Goal: Information Seeking & Learning: Find specific fact

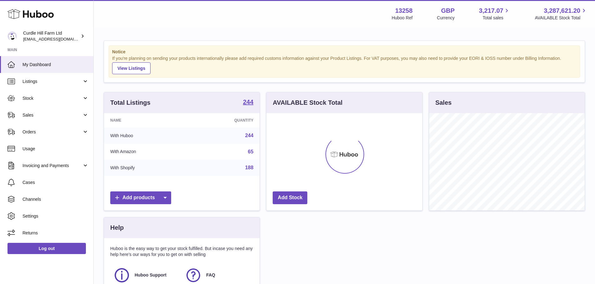
scroll to position [97, 156]
click at [47, 92] on link "Stock" at bounding box center [46, 98] width 93 height 17
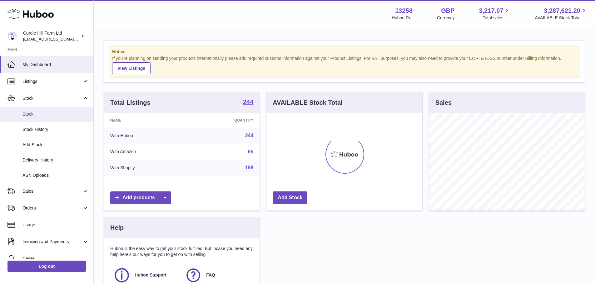
click at [55, 110] on link "Stock" at bounding box center [46, 114] width 93 height 15
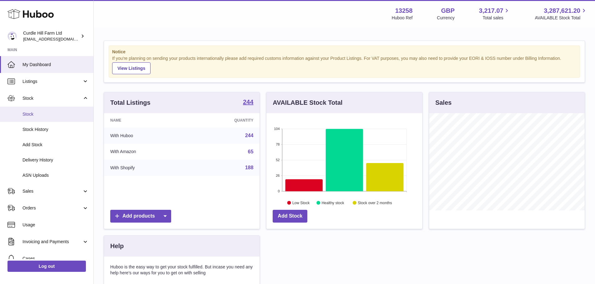
click at [41, 112] on span "Stock" at bounding box center [55, 114] width 66 height 6
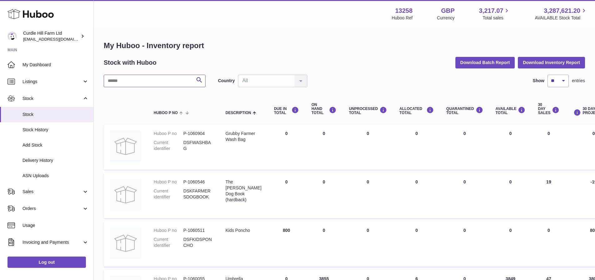
click at [139, 83] on input "text" at bounding box center [155, 81] width 102 height 12
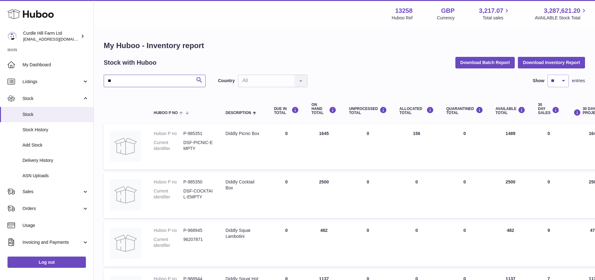
type input "*"
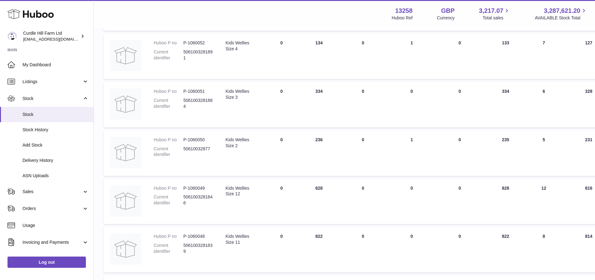
scroll to position [218, 0]
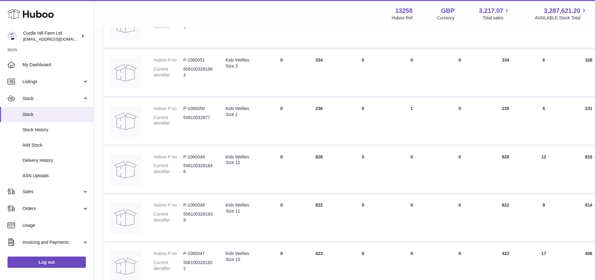
type input "*******"
click at [192, 204] on dd "P-1060048" at bounding box center [198, 205] width 30 height 6
copy dd "1060048"
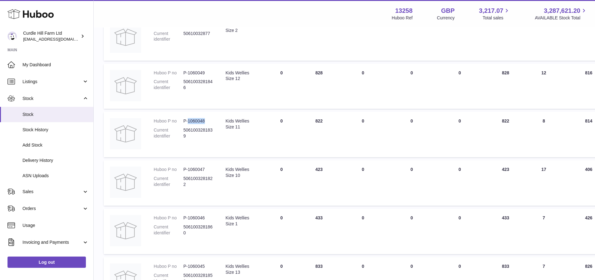
scroll to position [312, 0]
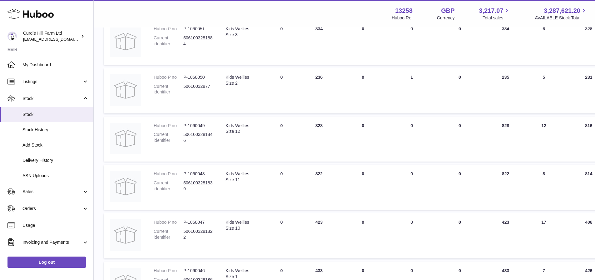
click at [208, 136] on dd "5061003281846" at bounding box center [198, 137] width 30 height 12
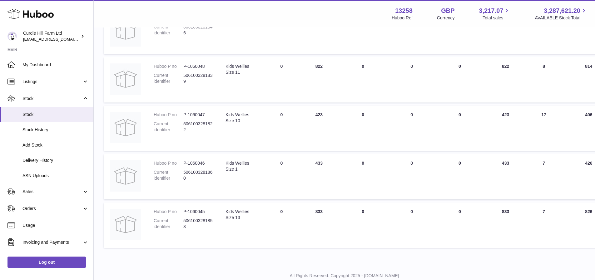
scroll to position [346, 0]
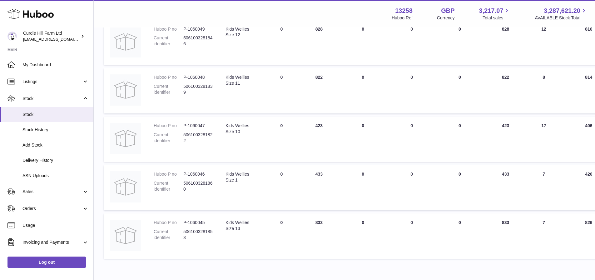
click at [197, 76] on dd "P-1060048" at bounding box center [198, 77] width 30 height 6
copy dd "1060048"
